Goal: Contribute content: Add original content to the website for others to see

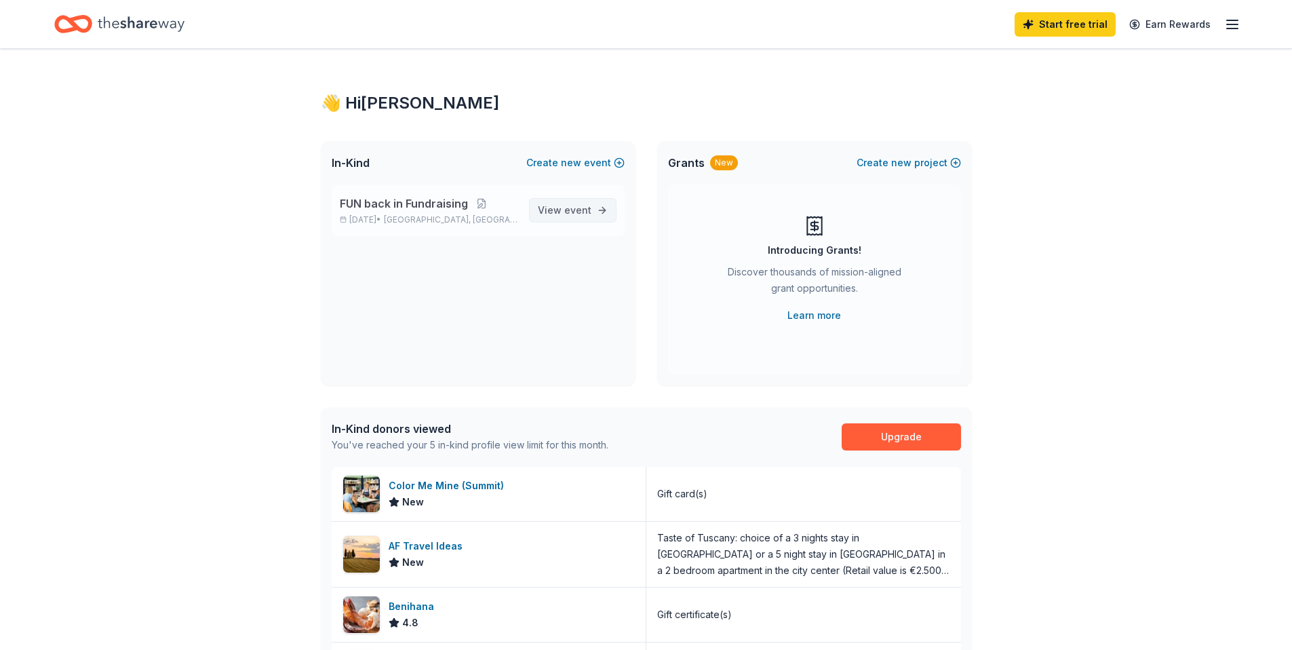
click at [561, 210] on span "View event" at bounding box center [565, 210] width 54 height 16
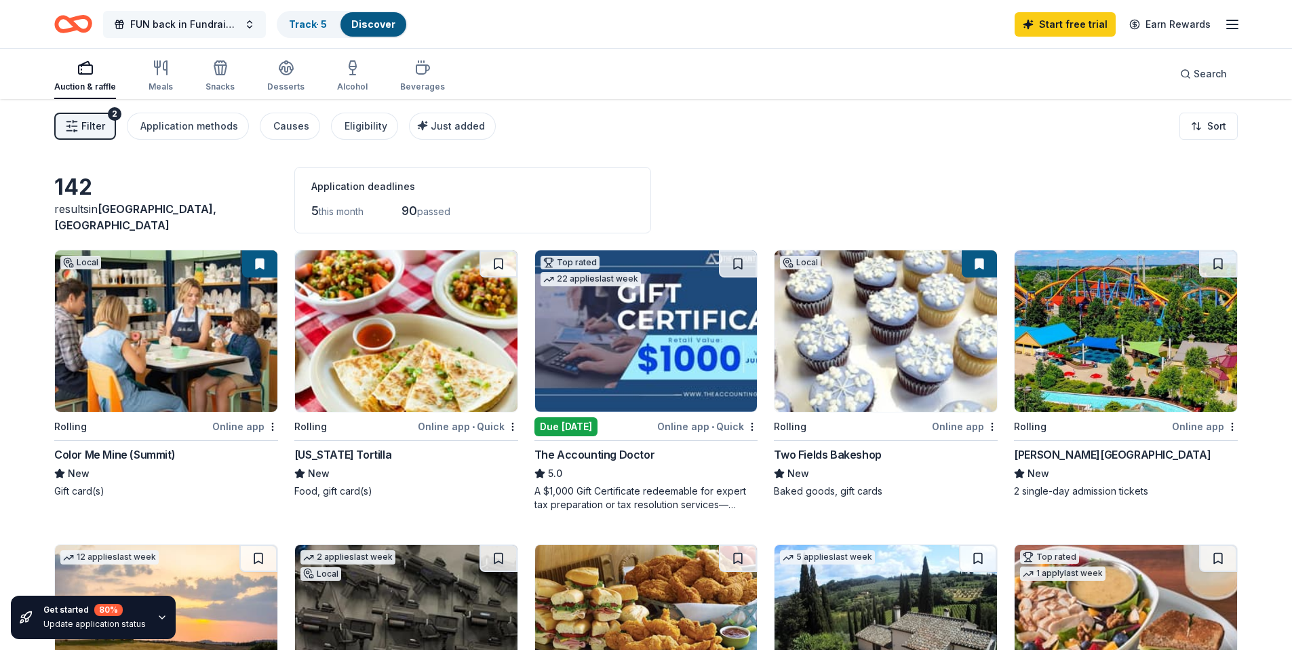
click at [209, 21] on span "FUN back in Fundraising" at bounding box center [184, 24] width 108 height 16
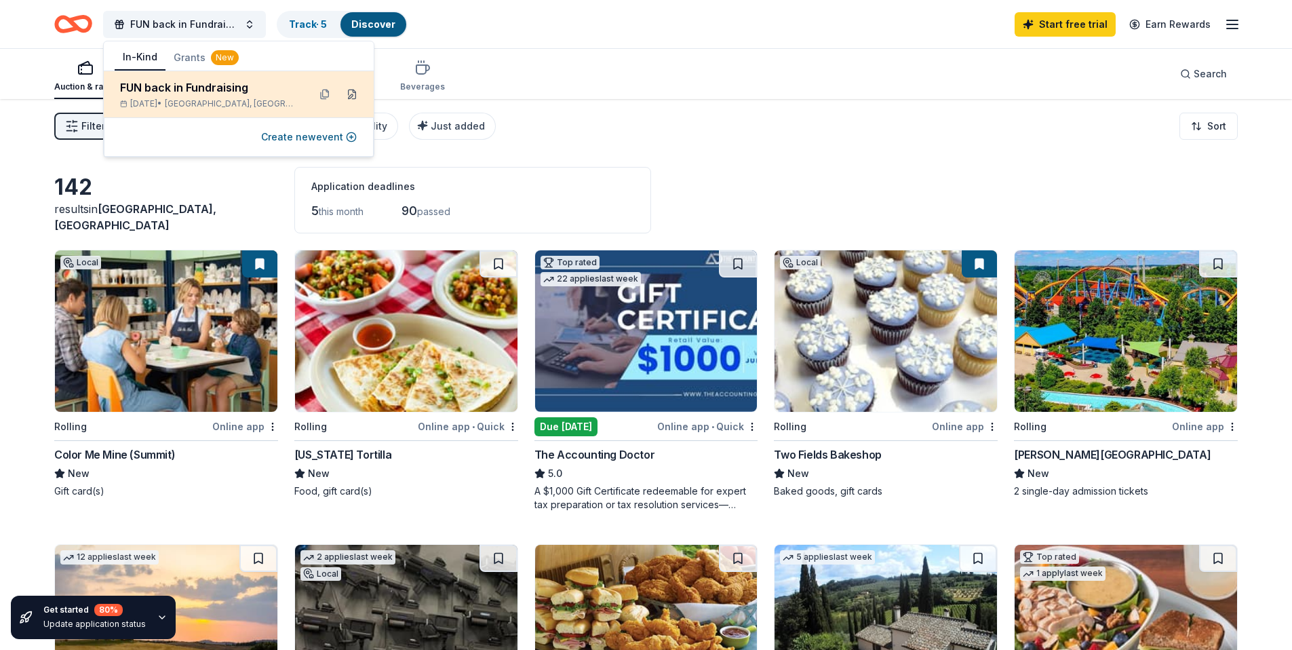
click at [350, 96] on button at bounding box center [352, 94] width 22 height 22
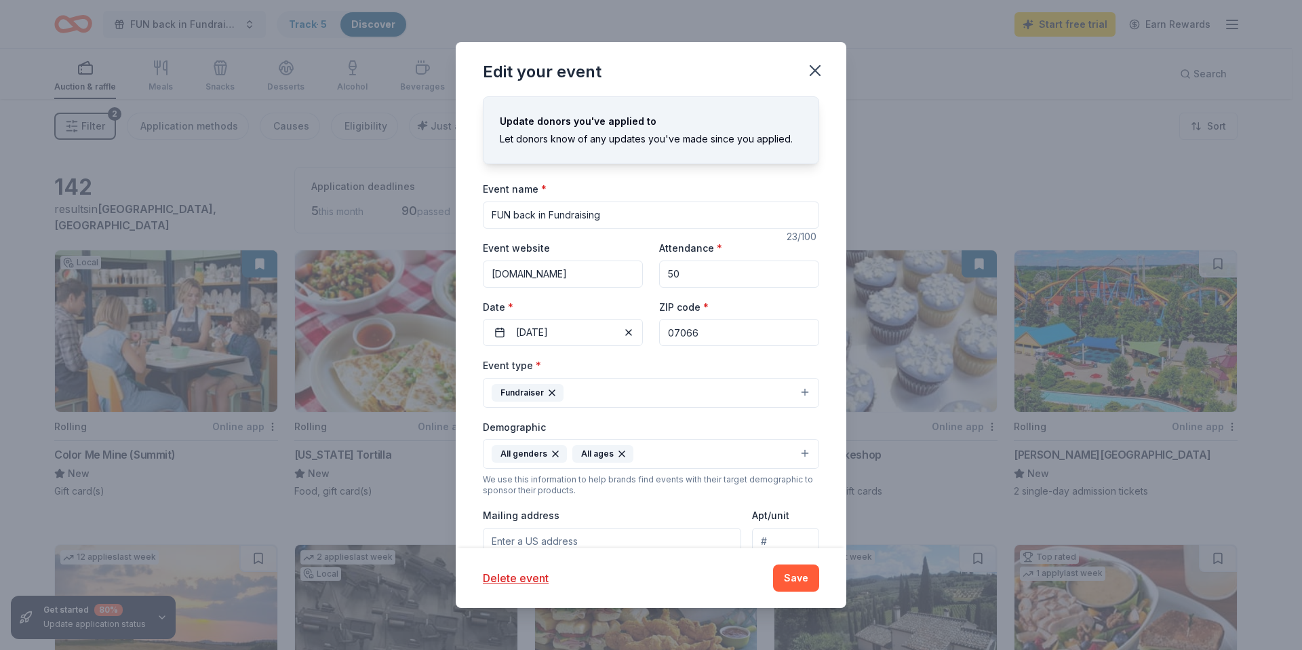
click at [573, 214] on input "FUN back in Fundraising" at bounding box center [651, 214] width 336 height 27
type input "Rolling for the Arts!"
click at [630, 281] on input "[DOMAIN_NAME]" at bounding box center [563, 273] width 160 height 27
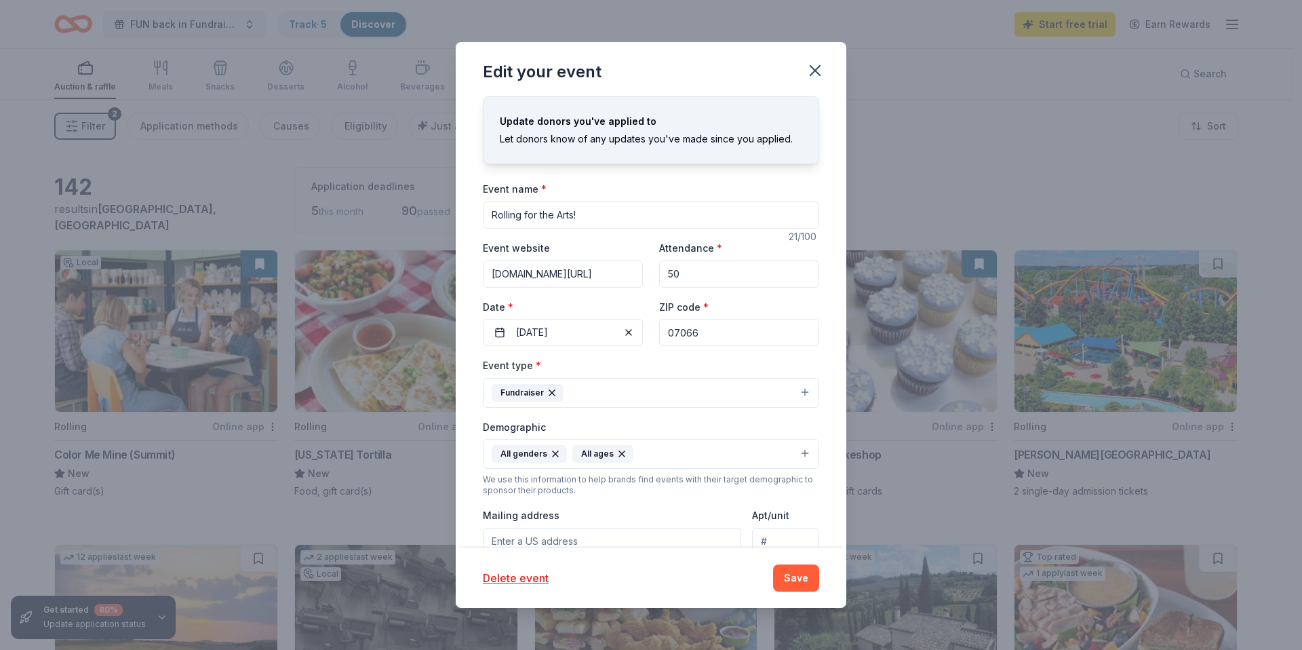
scroll to position [0, 7]
type input "[DOMAIN_NAME][URL]"
click at [703, 279] on input "50" at bounding box center [739, 273] width 160 height 27
type input "54"
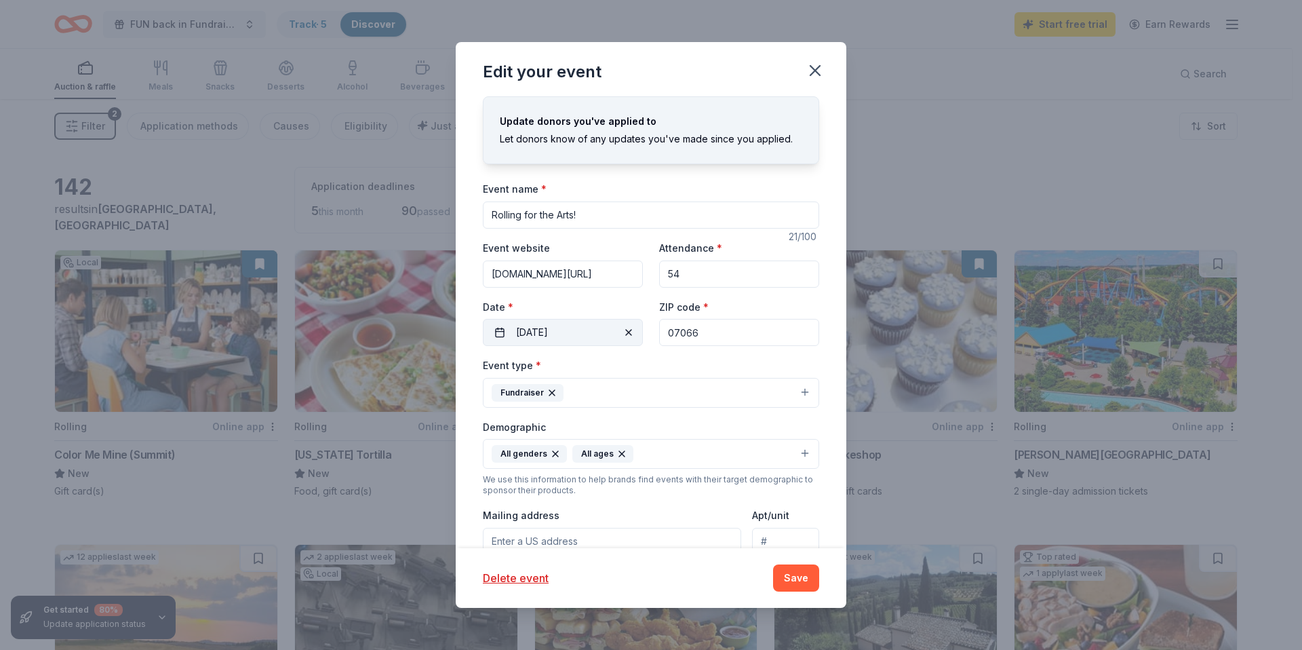
click at [551, 328] on button "[DATE]" at bounding box center [563, 332] width 160 height 27
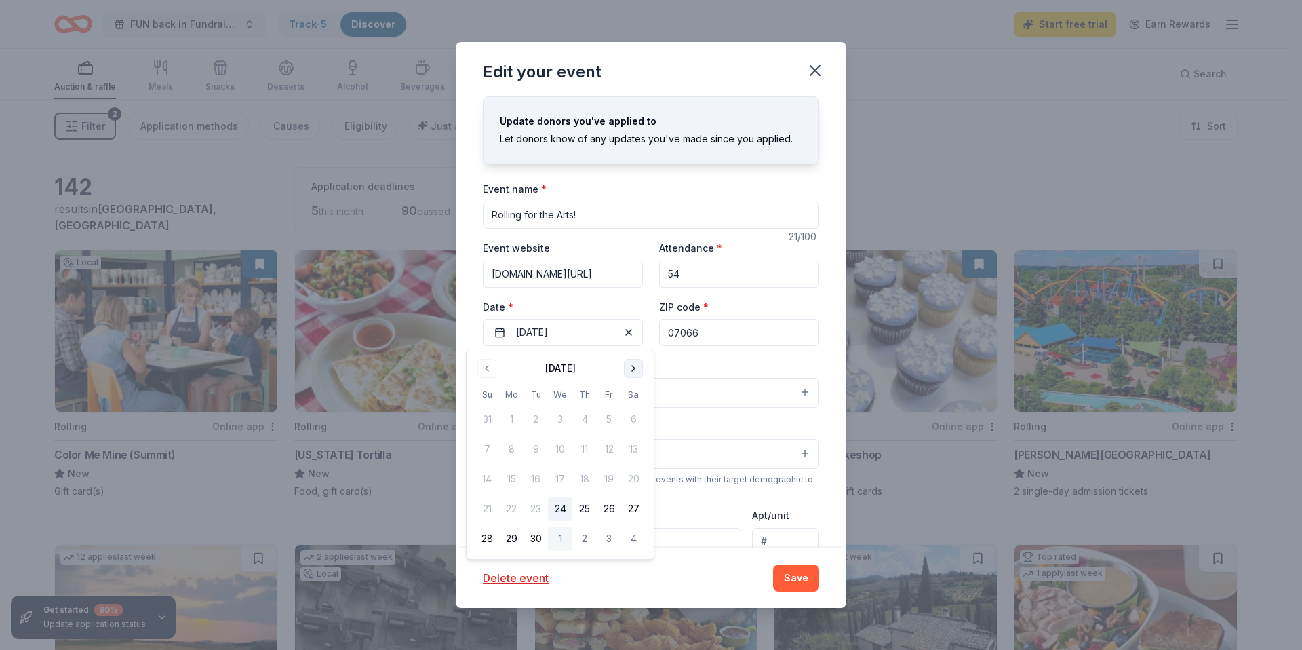
click at [635, 365] on button "Go to next month" at bounding box center [633, 368] width 19 height 19
click at [631, 509] on button "25" at bounding box center [633, 508] width 24 height 24
click at [721, 372] on div "Event type * Fundraiser" at bounding box center [651, 382] width 336 height 51
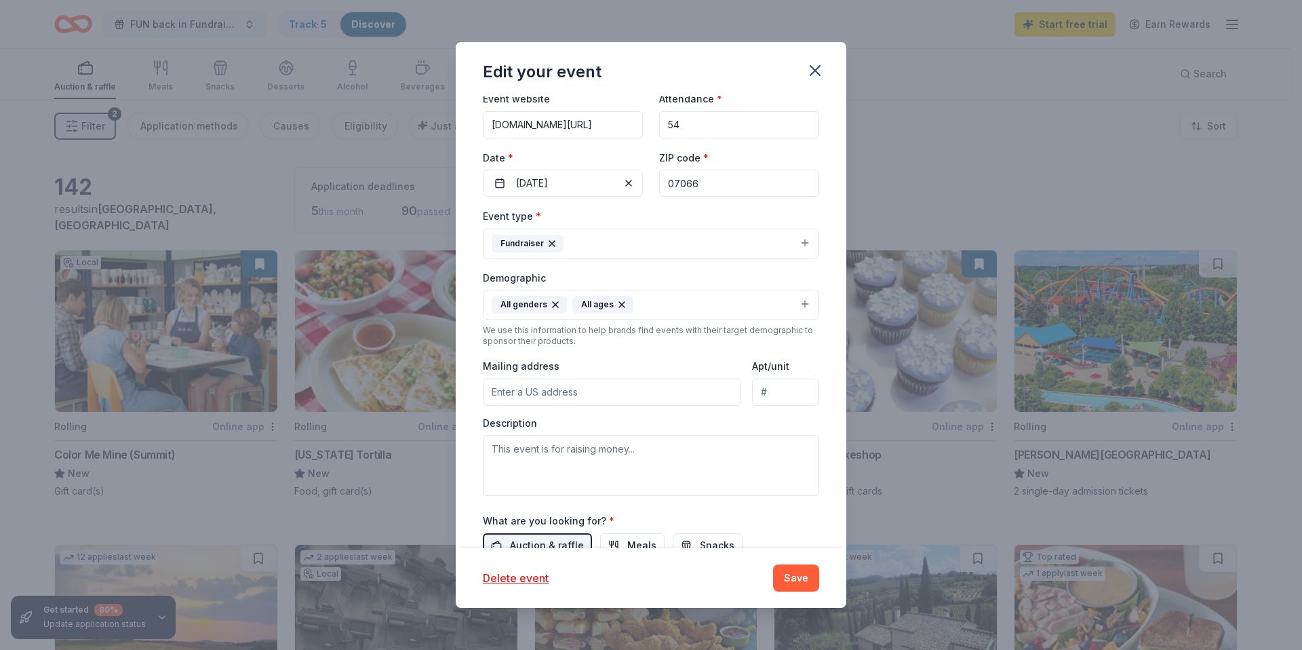
scroll to position [161, 0]
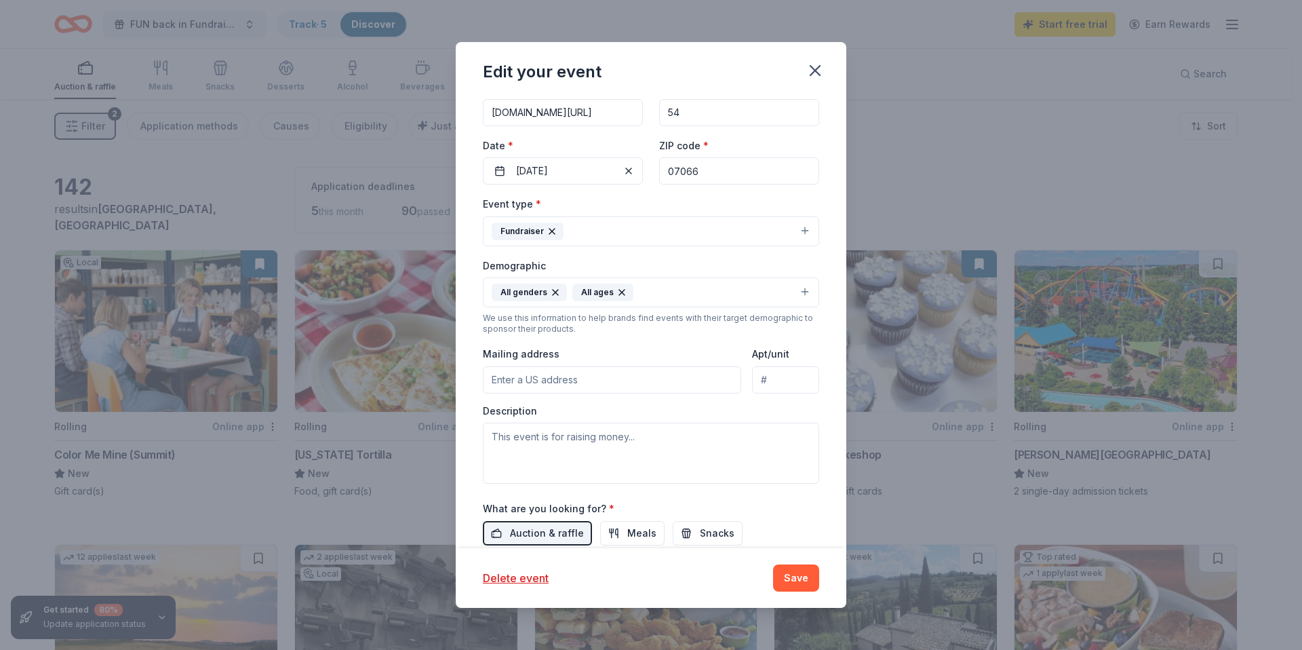
click at [619, 290] on icon "button" at bounding box center [621, 292] width 5 height 5
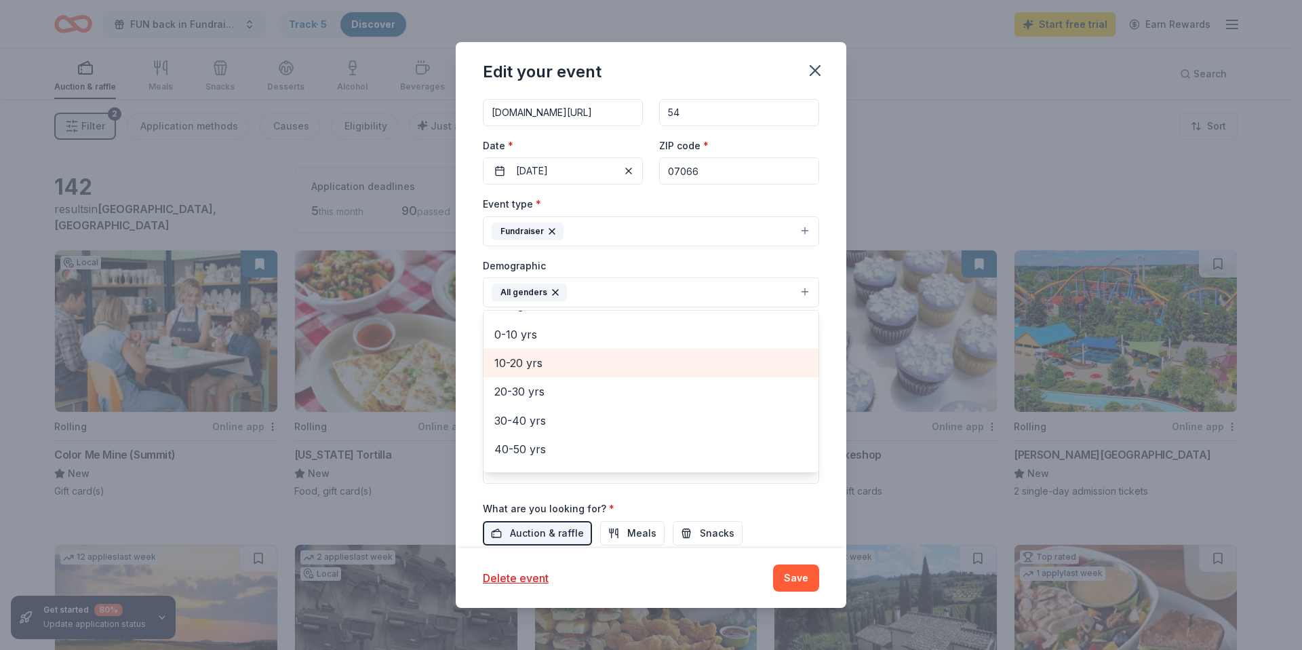
scroll to position [84, 0]
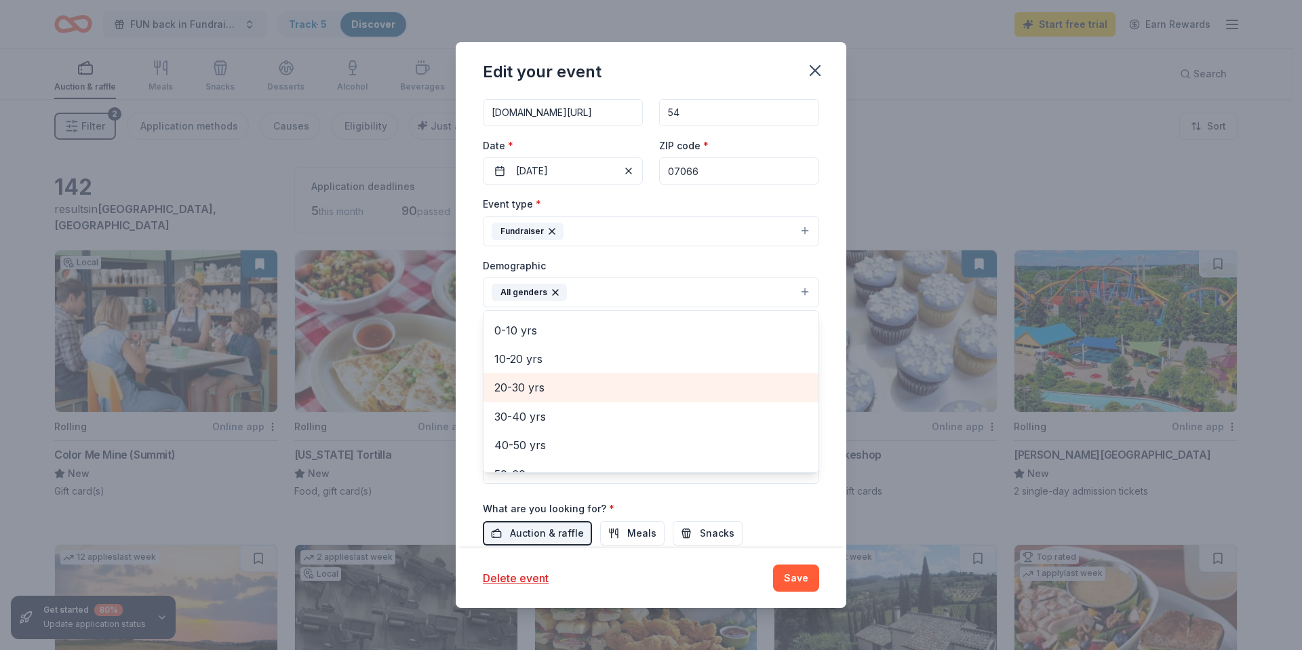
click at [527, 386] on span "20-30 yrs" at bounding box center [650, 387] width 313 height 18
click at [540, 389] on span "30-40 yrs" at bounding box center [650, 387] width 313 height 18
click at [522, 391] on span "40-50 yrs" at bounding box center [650, 387] width 313 height 18
click at [519, 396] on span "50-60 yrs" at bounding box center [650, 387] width 313 height 18
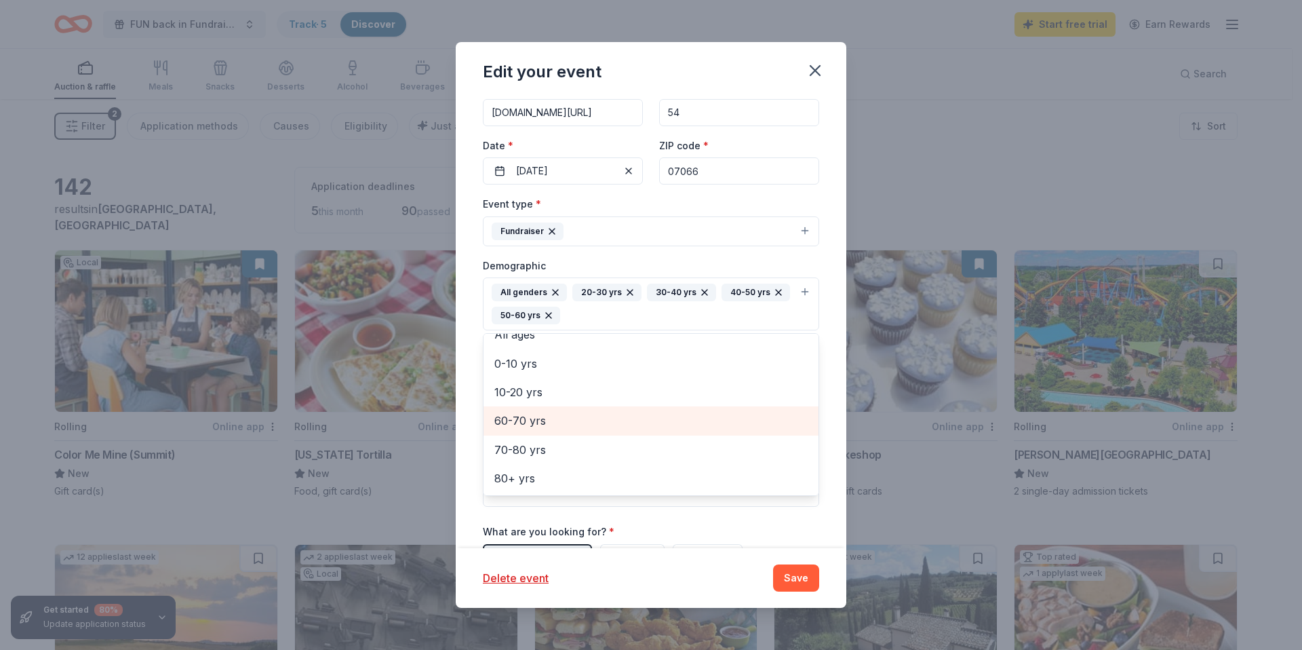
click at [518, 421] on span "60-70 yrs" at bounding box center [650, 421] width 313 height 18
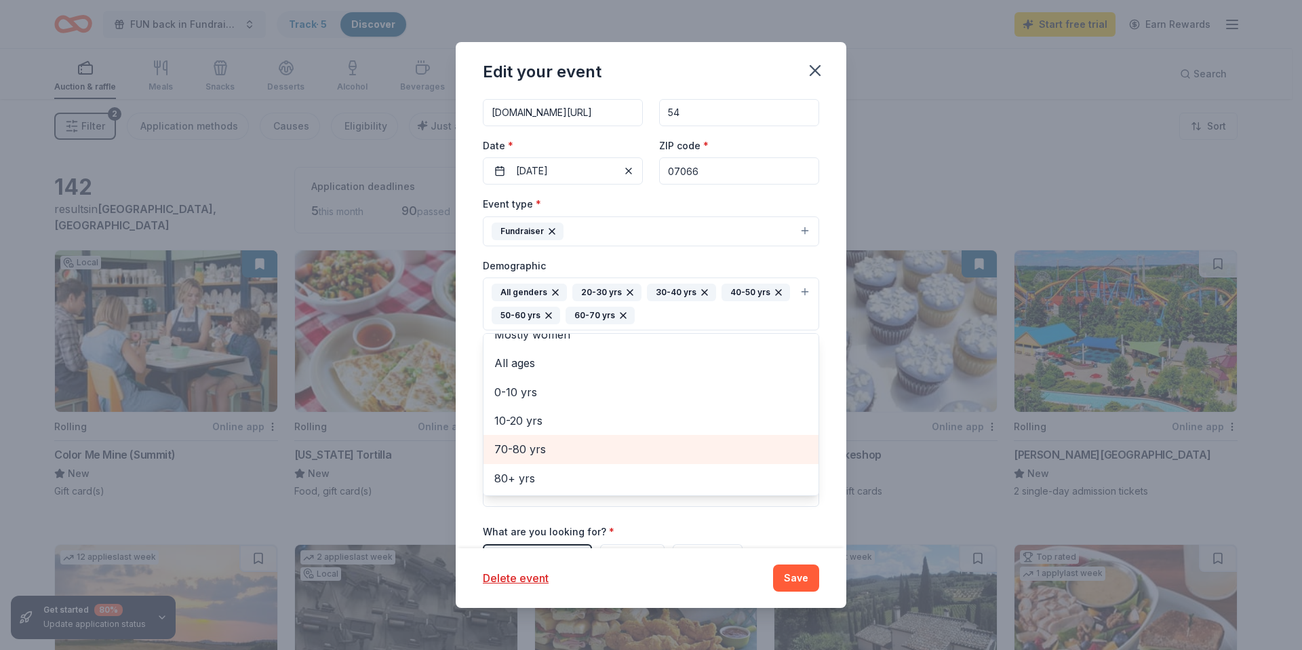
click at [525, 448] on span "70-80 yrs" at bounding box center [650, 449] width 313 height 18
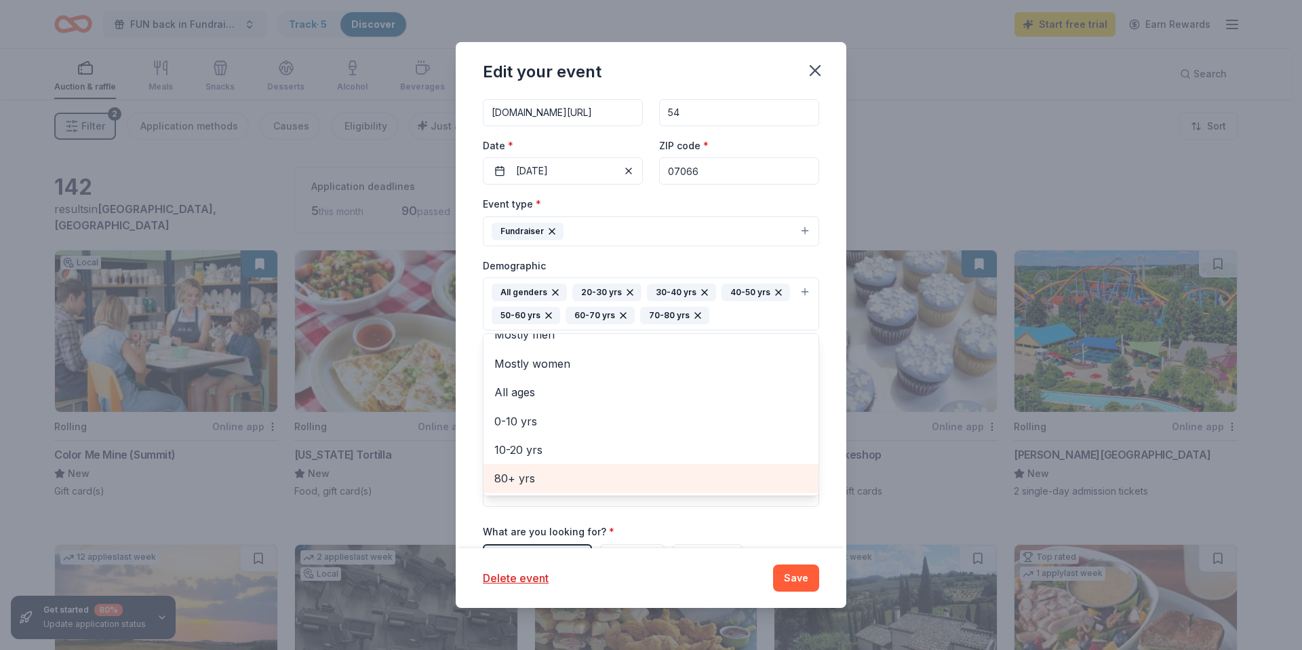
click at [528, 479] on span "80+ yrs" at bounding box center [650, 478] width 313 height 18
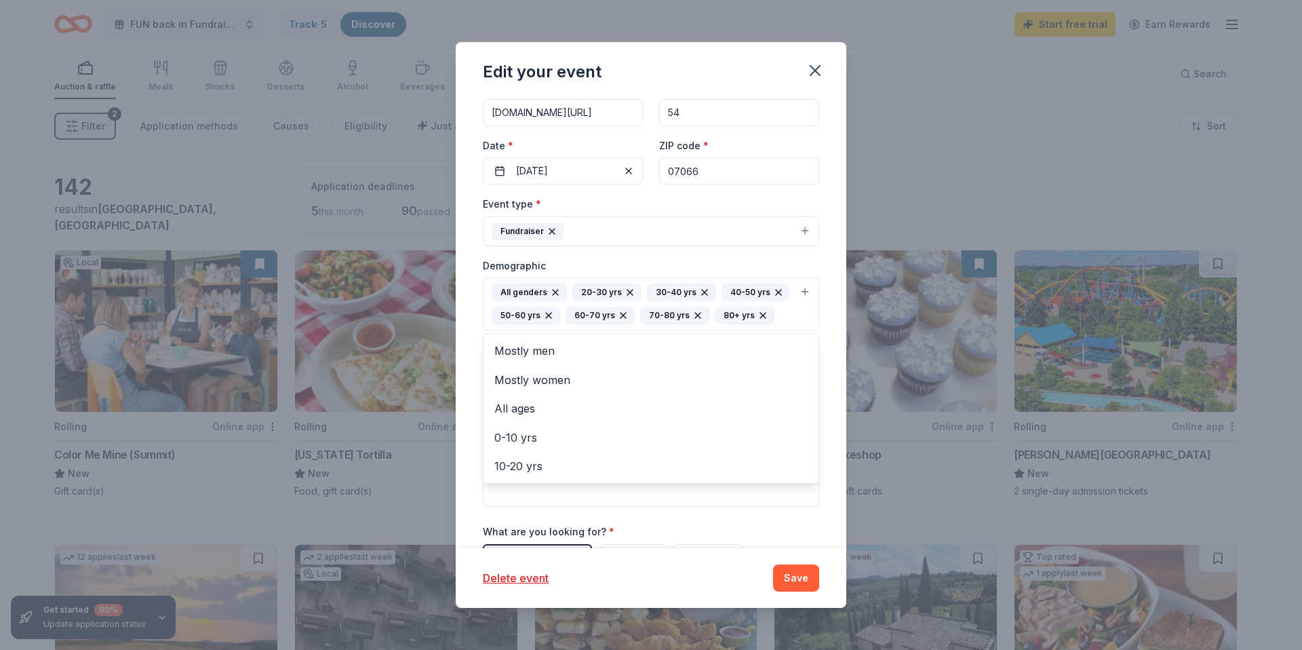
click at [680, 222] on div "Event type * Fundraiser Demographic All genders 20-30 yrs 30-40 yrs 40-50 yrs 5…" at bounding box center [651, 350] width 336 height 311
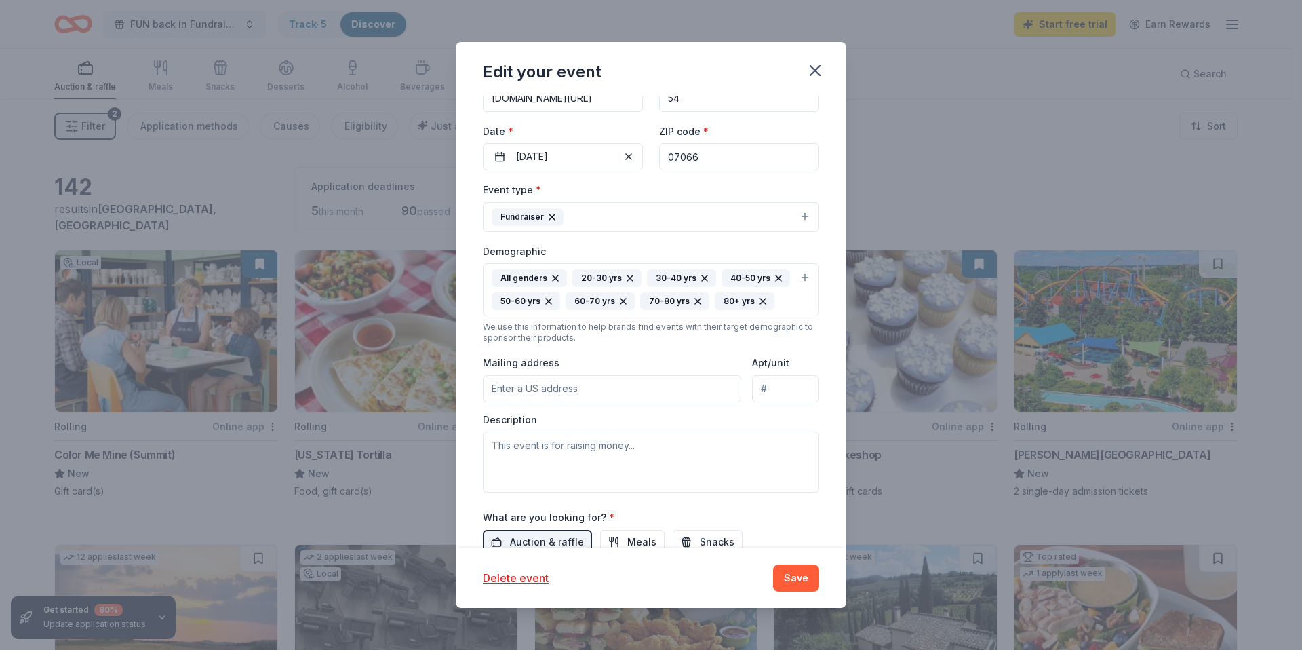
scroll to position [176, 0]
click at [564, 401] on input "Mailing address" at bounding box center [612, 387] width 258 height 27
type input "[STREET_ADDRESS]"
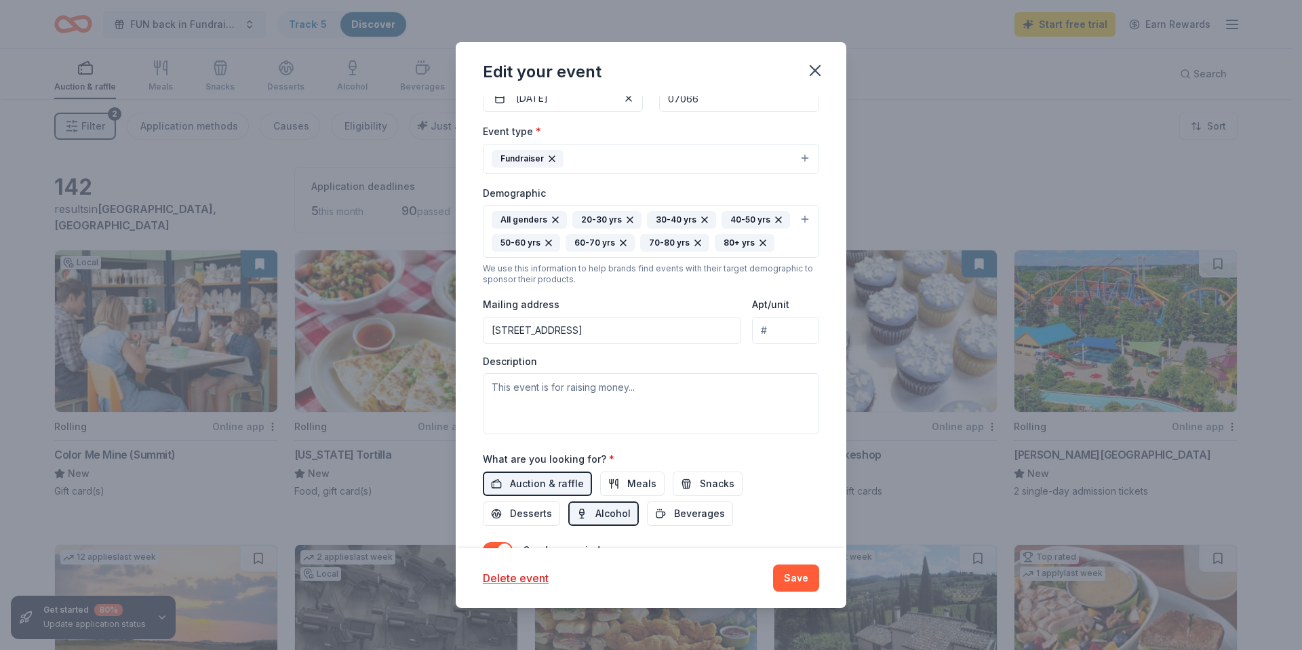
scroll to position [283, 0]
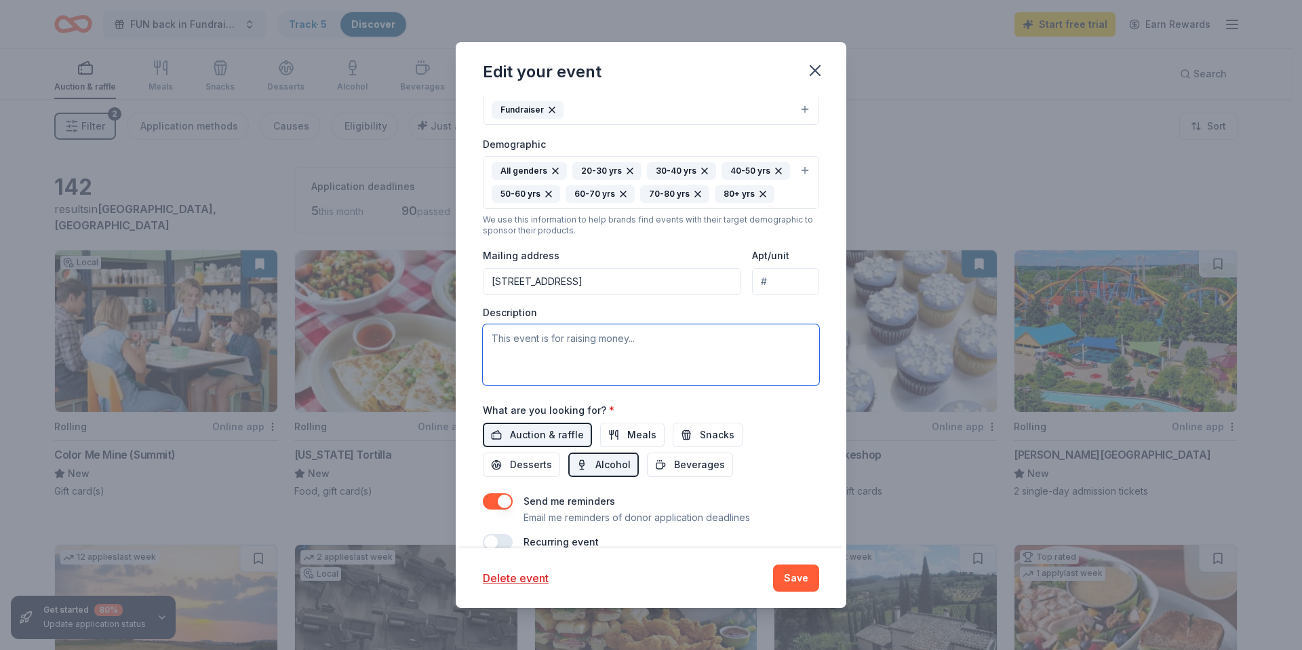
click at [597, 362] on textarea at bounding box center [651, 354] width 336 height 61
paste textarea "Loremip dol sit Amet Cons/Adipi Elits Doei te inc ut laboreetdolor magna al eni…"
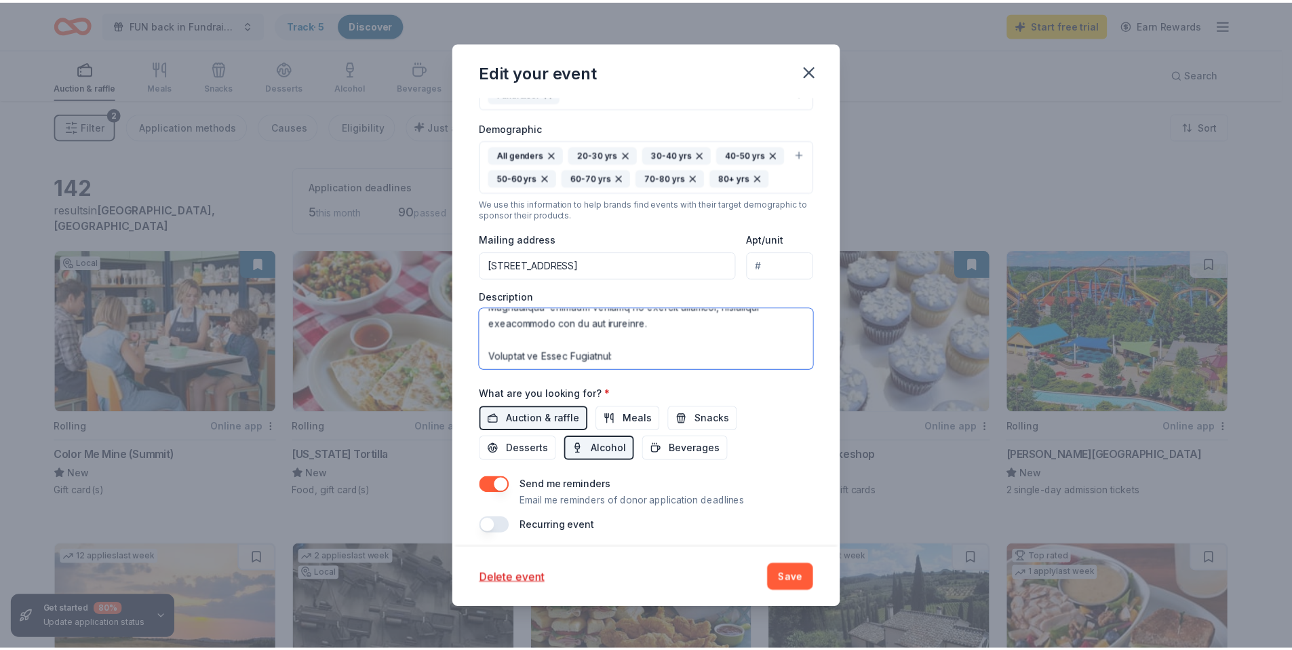
scroll to position [330, 0]
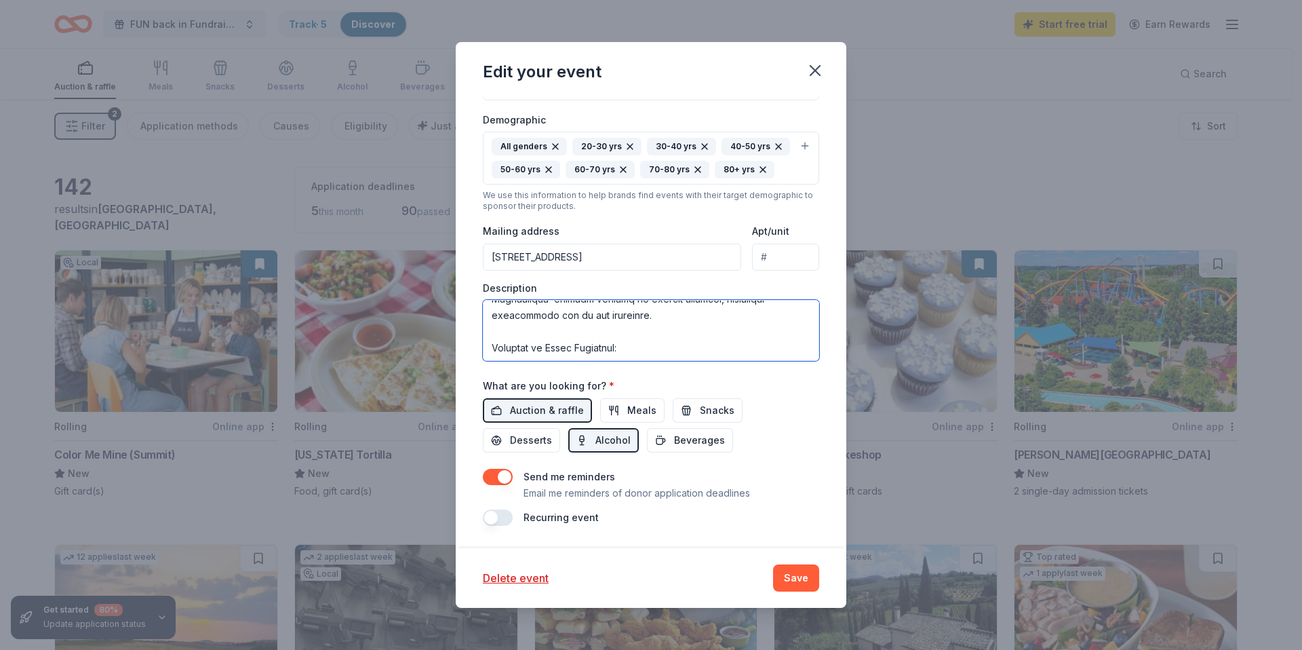
type textarea "Loremip dol sit Amet Cons/Adipi Elits Doei te inc ut laboreetdolor magna al eni…"
click at [491, 479] on button "button" at bounding box center [498, 477] width 30 height 16
click at [791, 576] on button "Save" at bounding box center [796, 577] width 46 height 27
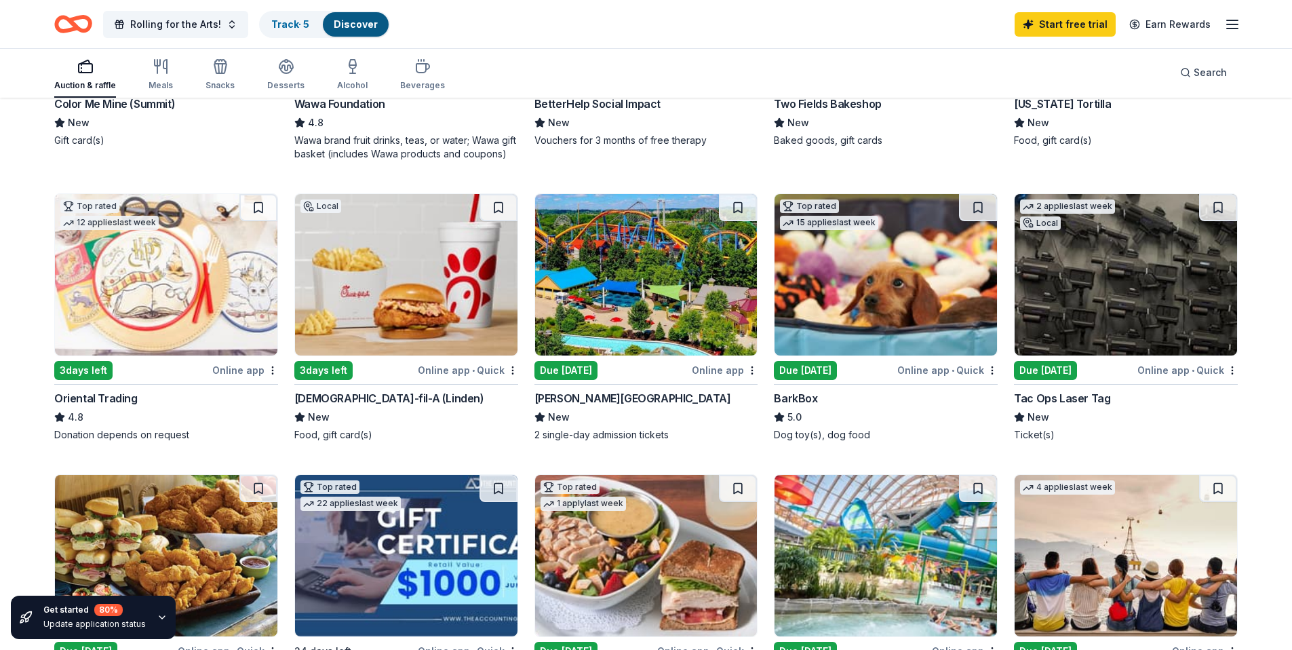
scroll to position [338, 0]
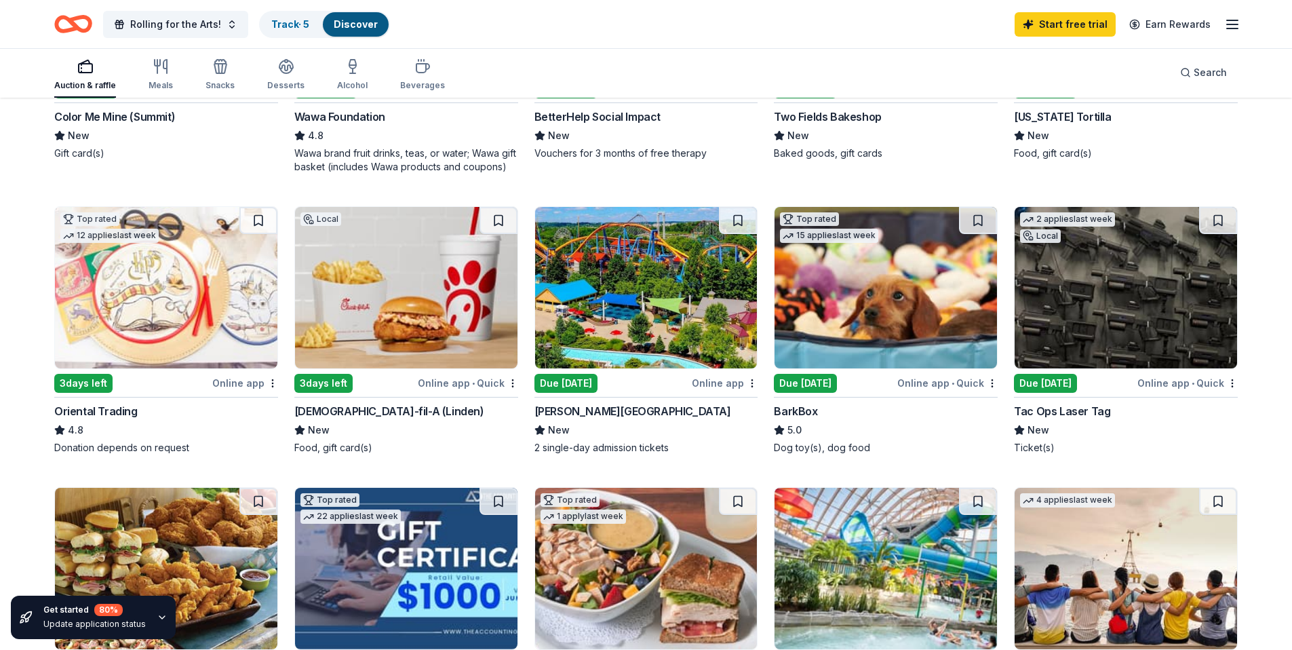
click at [901, 328] on img at bounding box center [885, 287] width 222 height 161
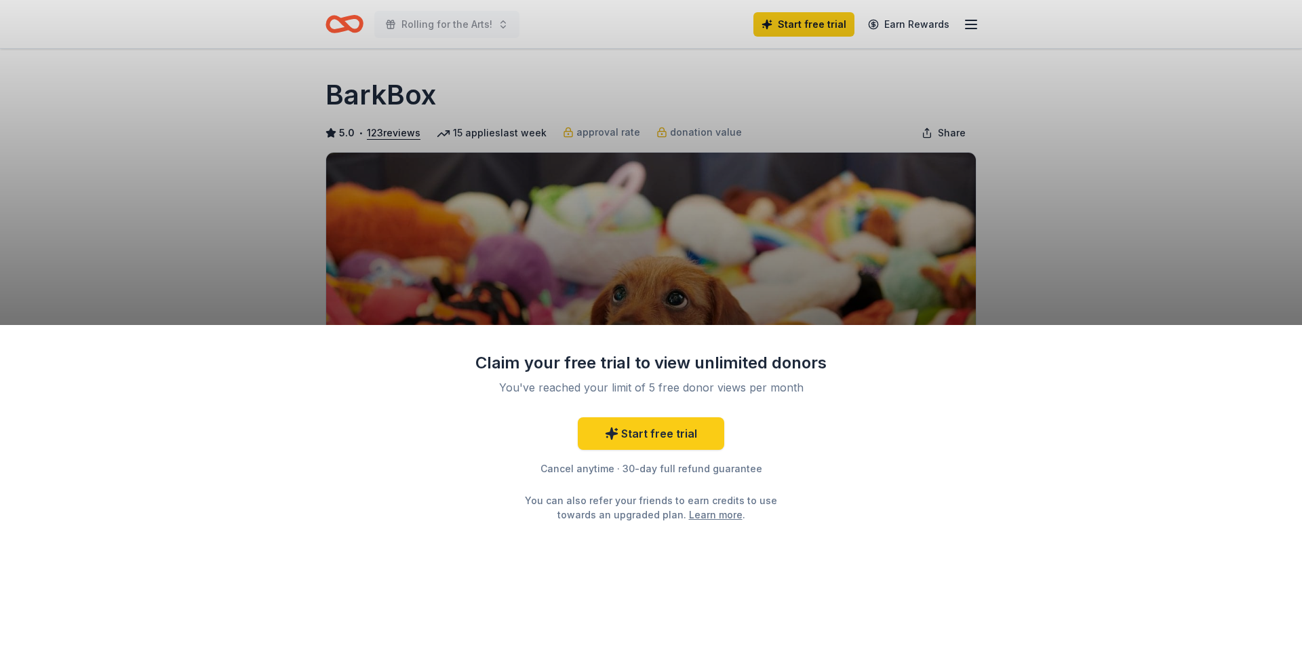
click at [1072, 182] on div "Claim your free trial to view unlimited donors You've reached your limit of 5 f…" at bounding box center [651, 325] width 1302 height 650
click at [462, 137] on div "Claim your free trial to view unlimited donors You've reached your limit of 5 f…" at bounding box center [651, 325] width 1302 height 650
